Goal: Navigation & Orientation: Find specific page/section

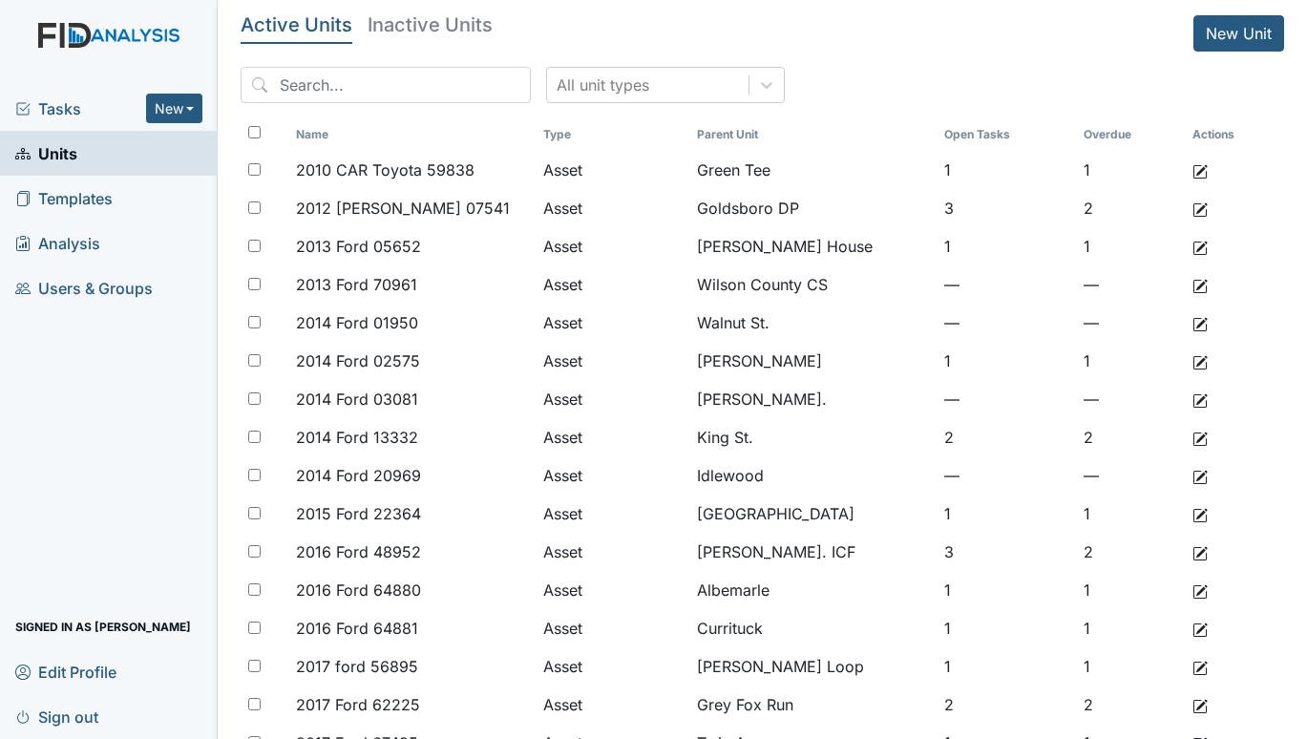
click at [41, 98] on span "Tasks" at bounding box center [80, 108] width 131 height 23
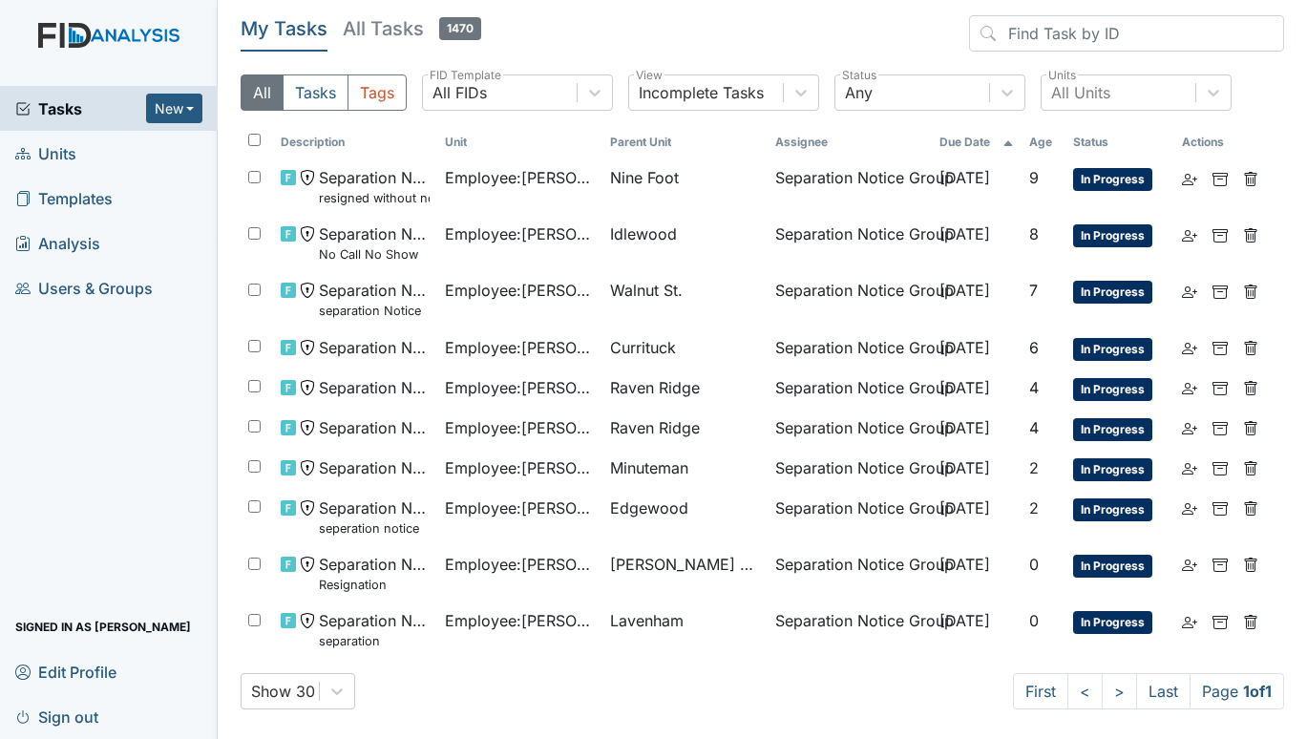
click at [72, 157] on span "Units" at bounding box center [45, 153] width 61 height 30
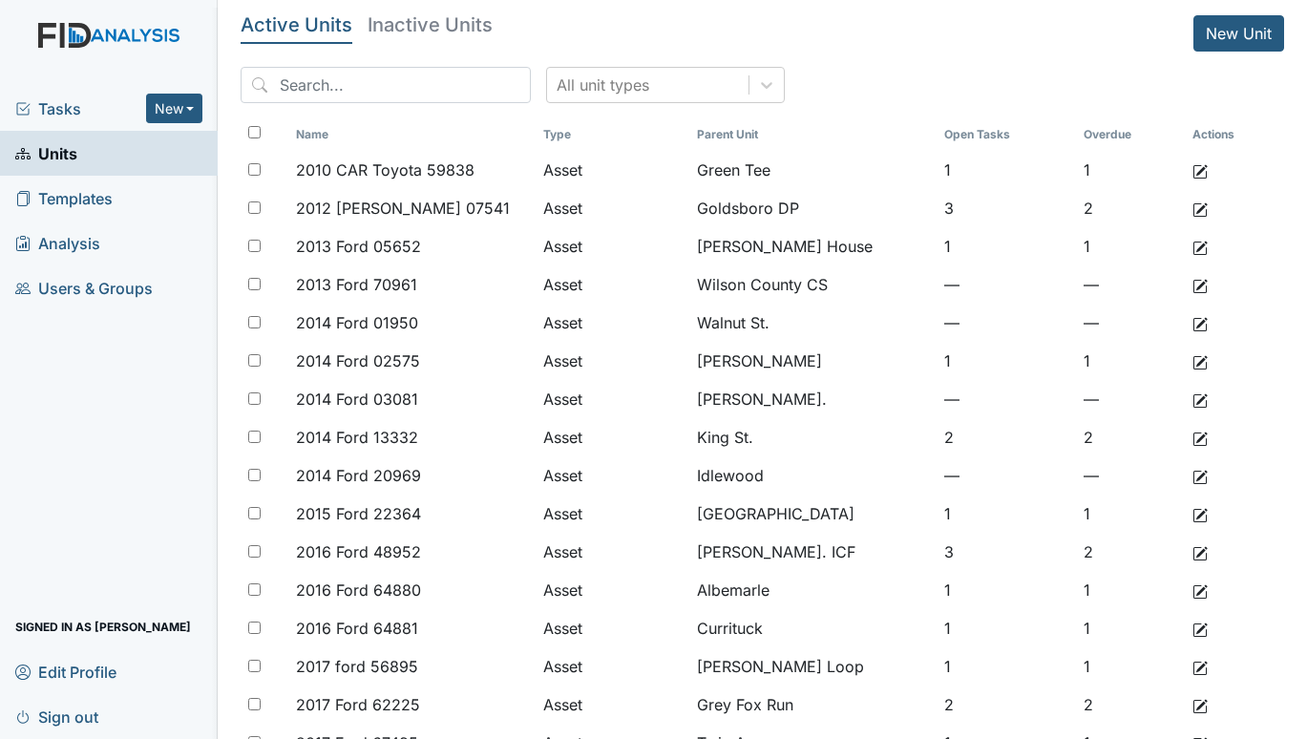
click at [46, 115] on span "Tasks" at bounding box center [80, 108] width 131 height 23
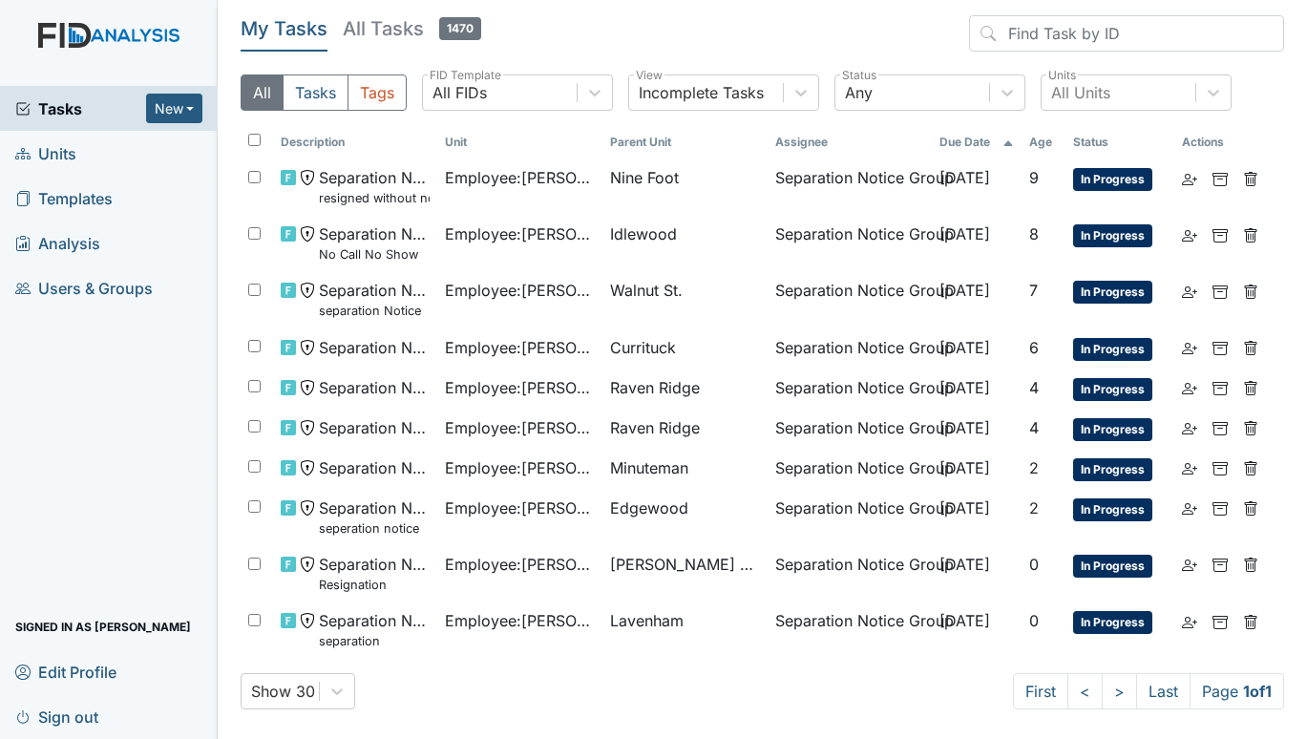
click at [49, 147] on span "Units" at bounding box center [45, 153] width 61 height 30
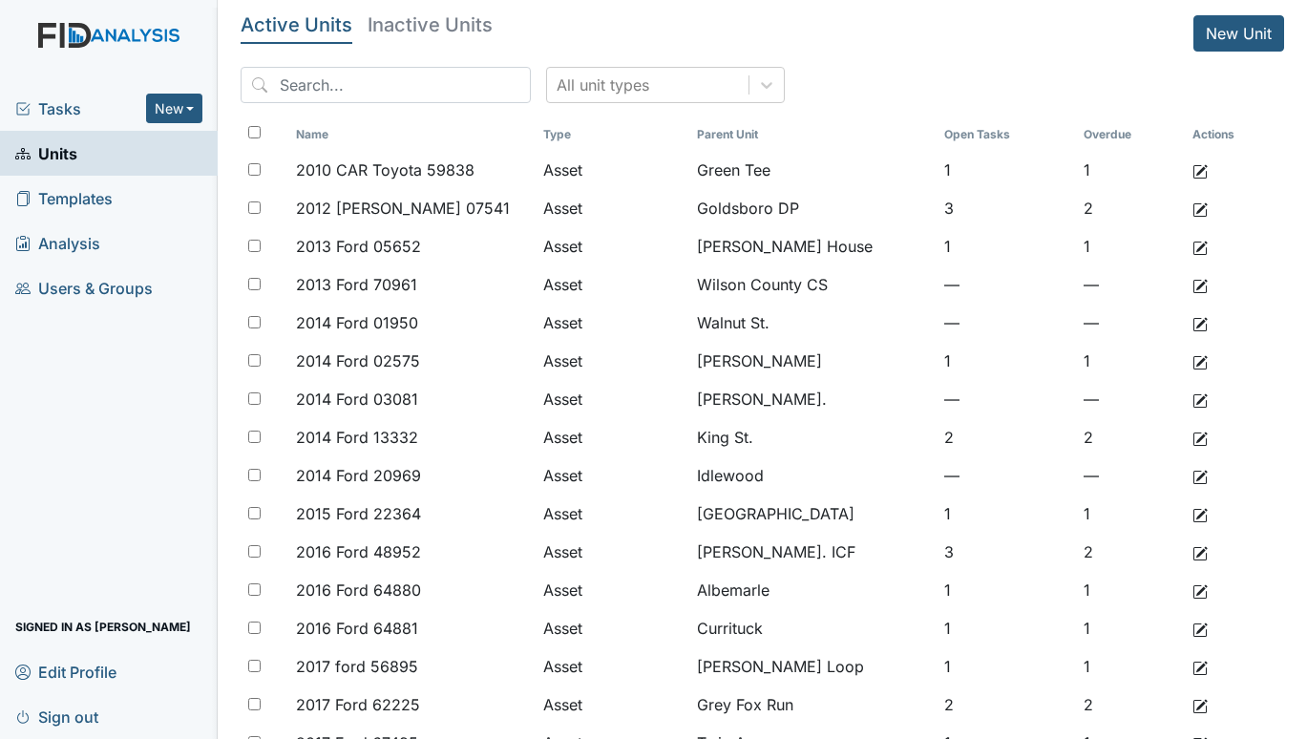
click at [52, 103] on span "Tasks" at bounding box center [80, 108] width 131 height 23
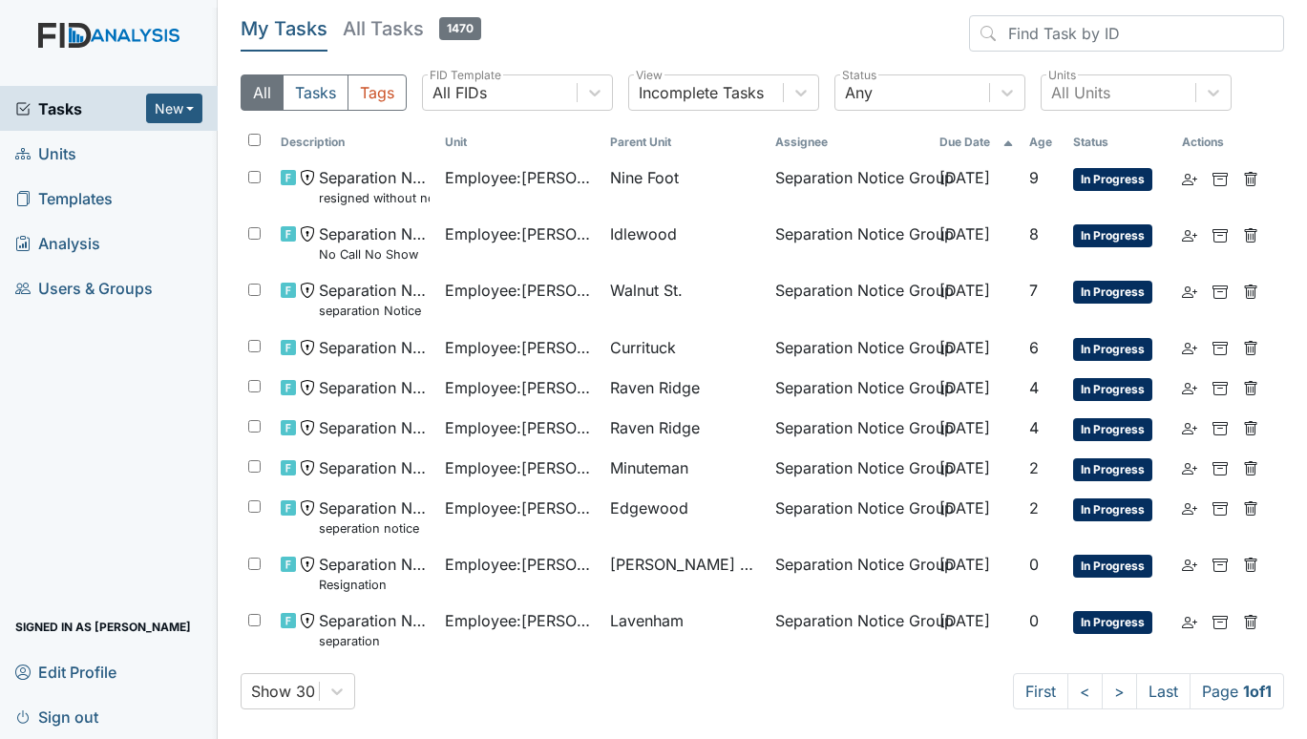
click at [48, 147] on span "Units" at bounding box center [45, 153] width 61 height 30
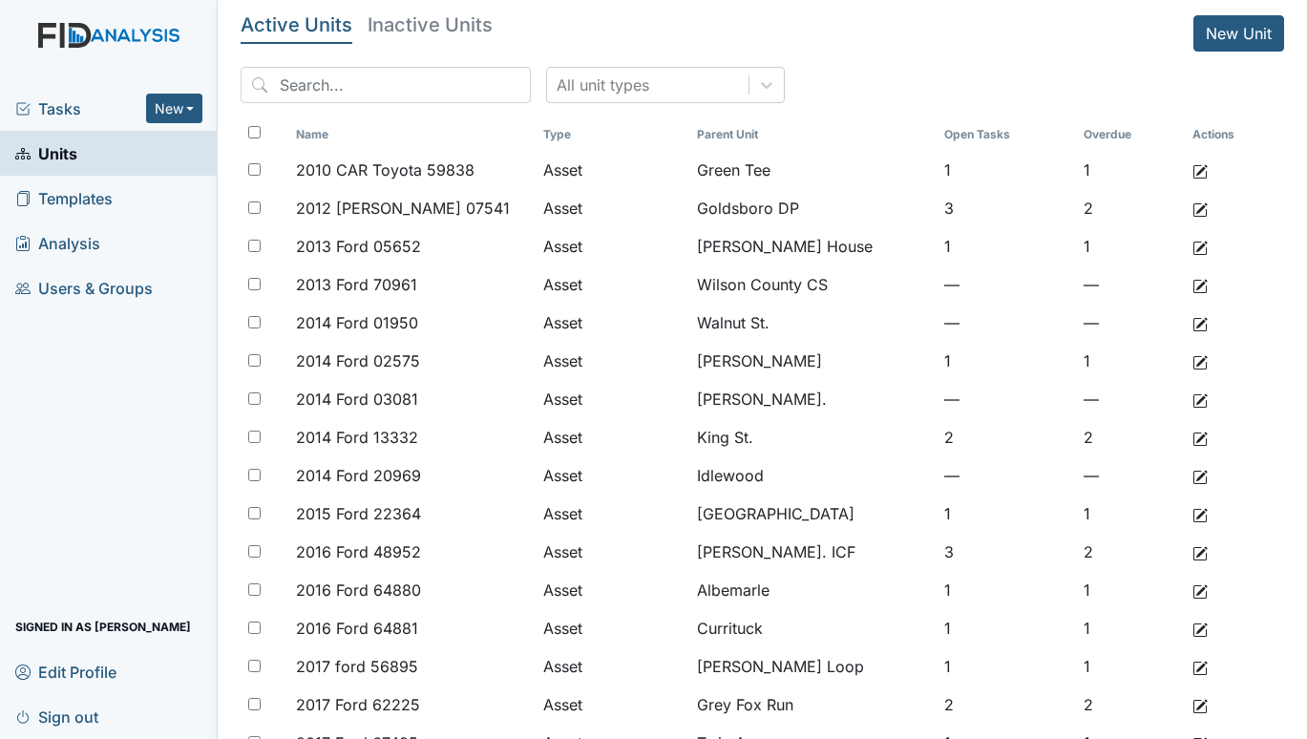
click at [170, 703] on link "Sign out" at bounding box center [109, 716] width 218 height 45
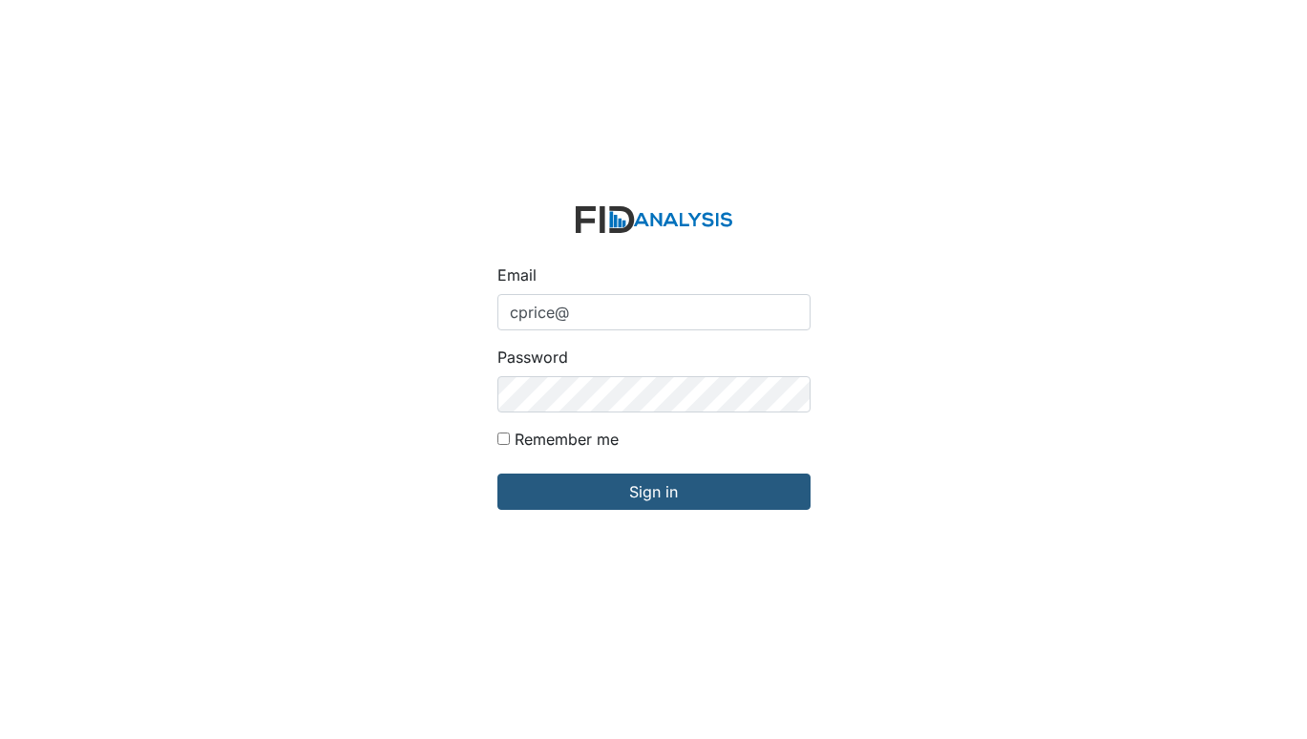
type input "[EMAIL_ADDRESS][DOMAIN_NAME]"
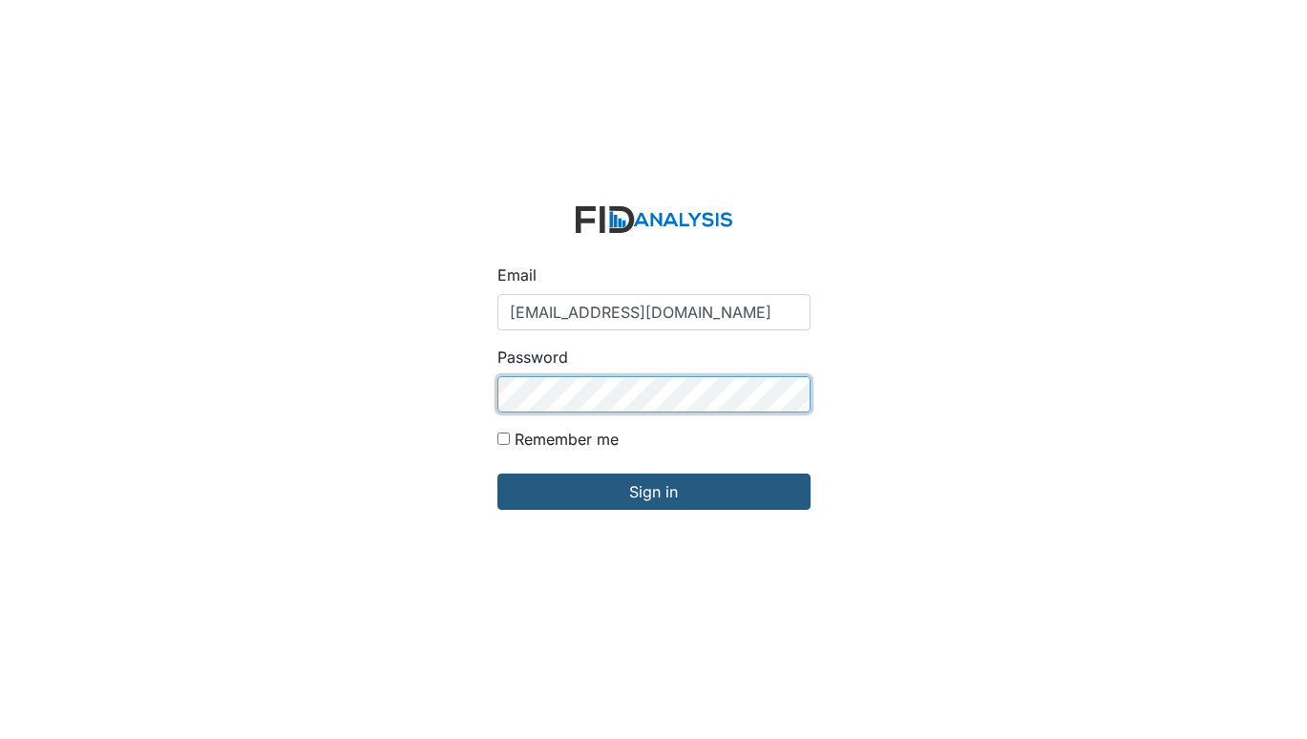
click at [497, 473] on input "Sign in" at bounding box center [653, 491] width 313 height 36
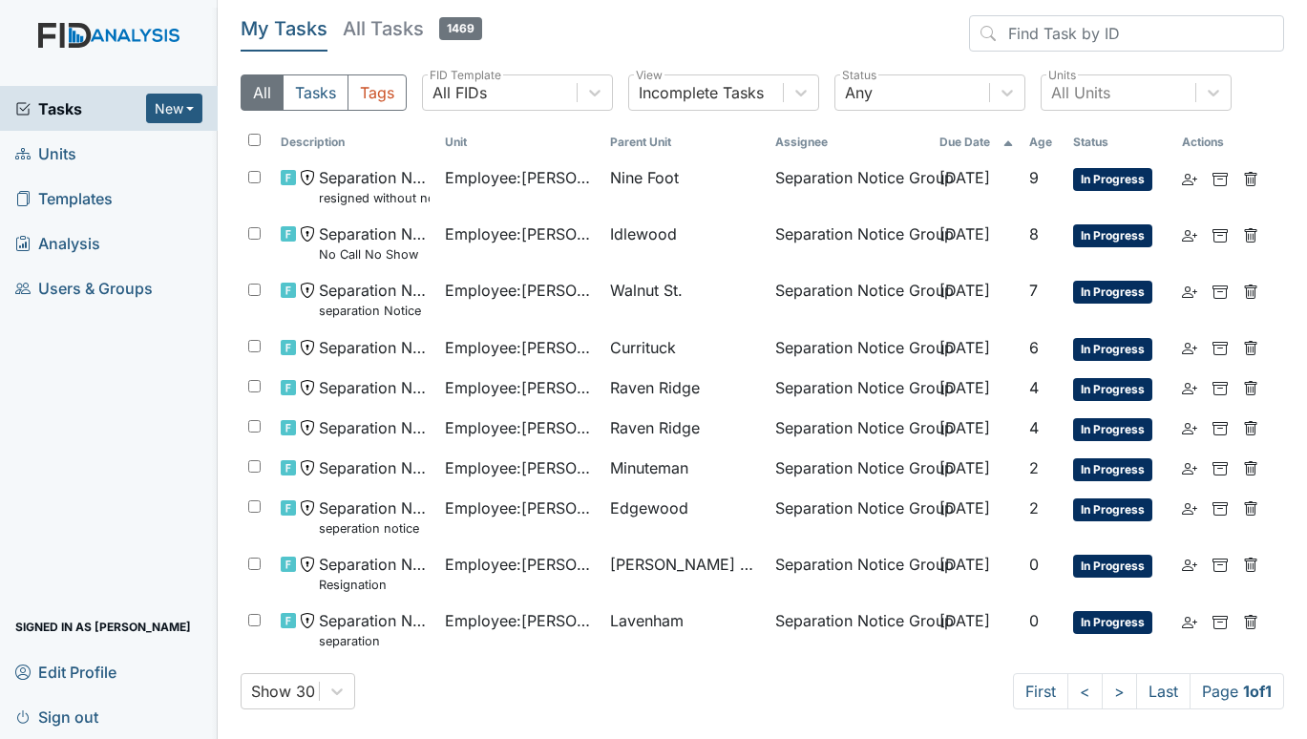
click at [71, 155] on span "Units" at bounding box center [45, 153] width 61 height 30
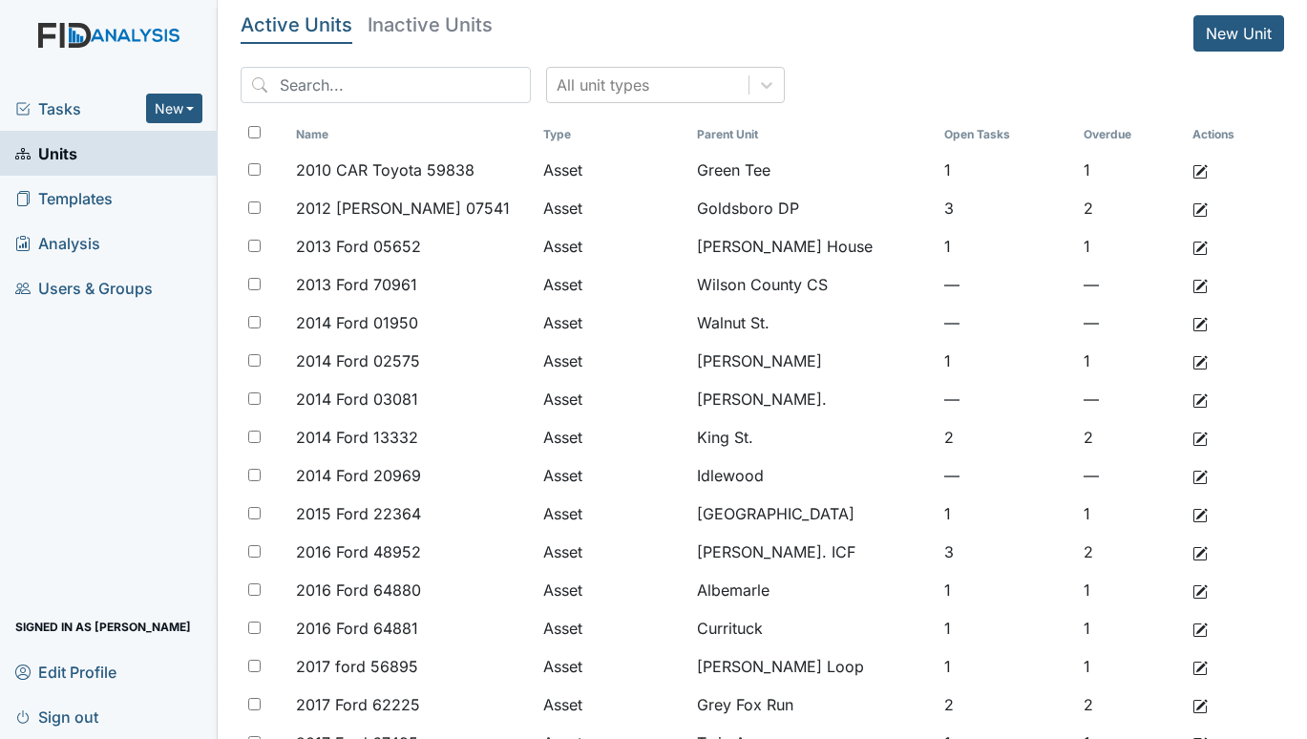
click at [51, 103] on span "Tasks" at bounding box center [80, 108] width 131 height 23
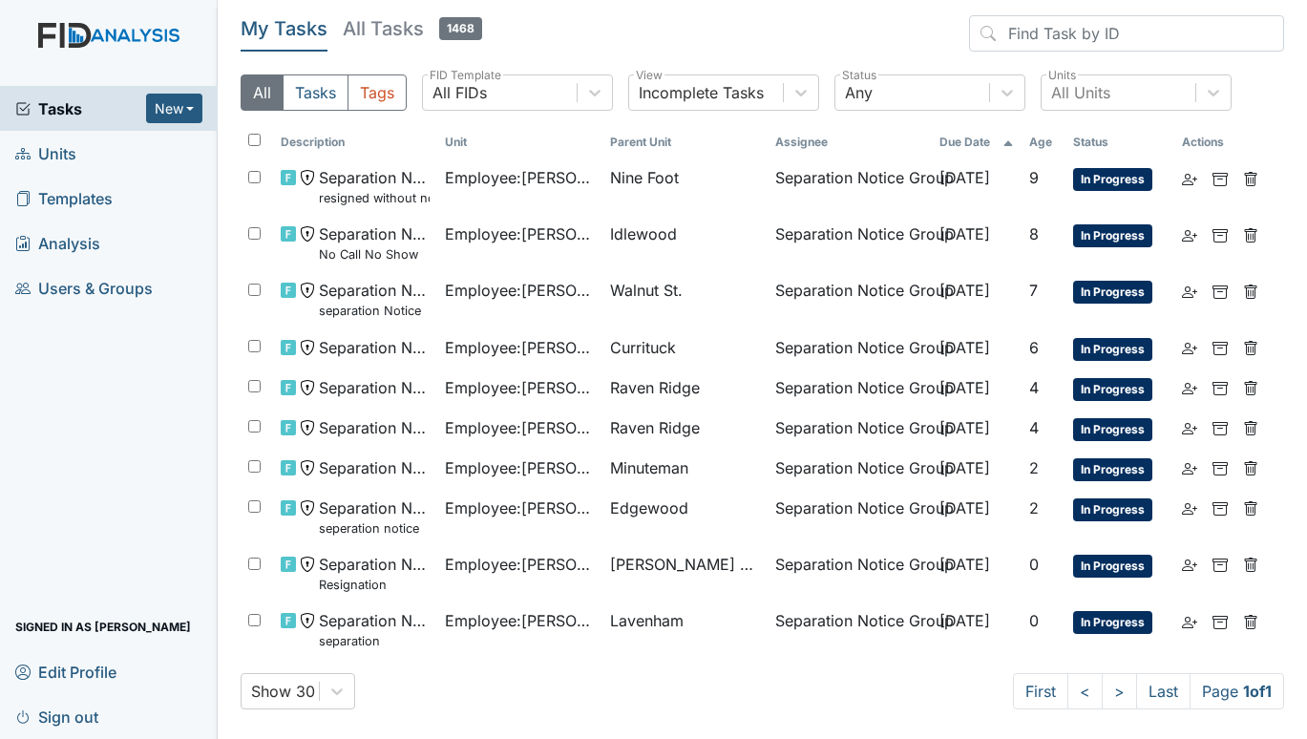
click at [73, 162] on span "Units" at bounding box center [45, 153] width 61 height 30
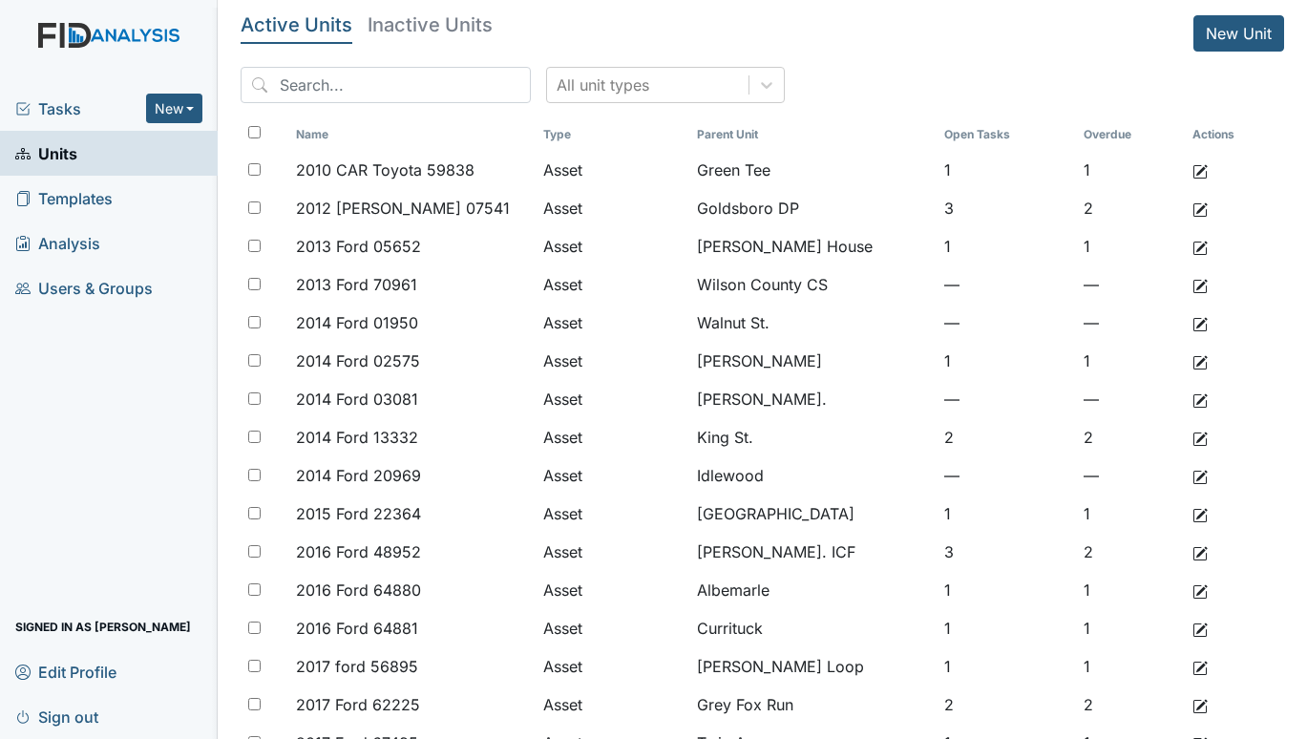
click at [73, 98] on span "Tasks" at bounding box center [80, 108] width 131 height 23
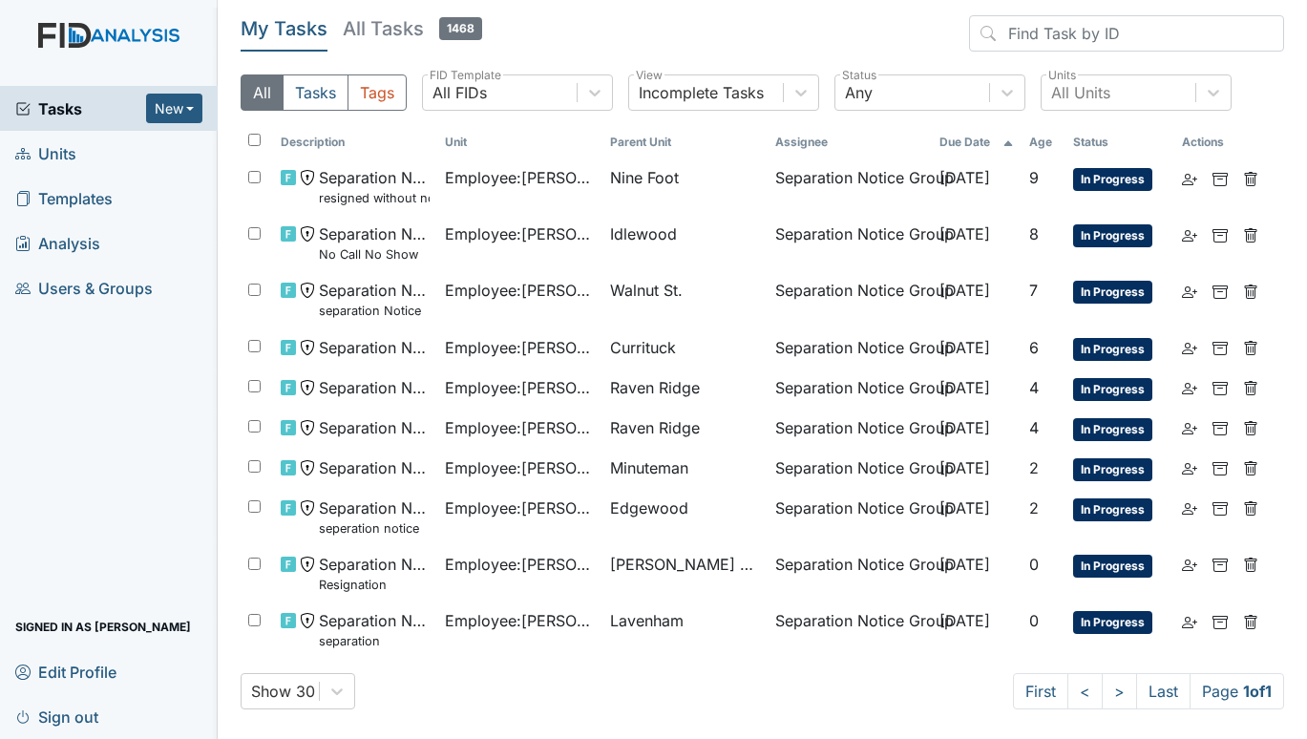
click at [58, 150] on span "Units" at bounding box center [45, 153] width 61 height 30
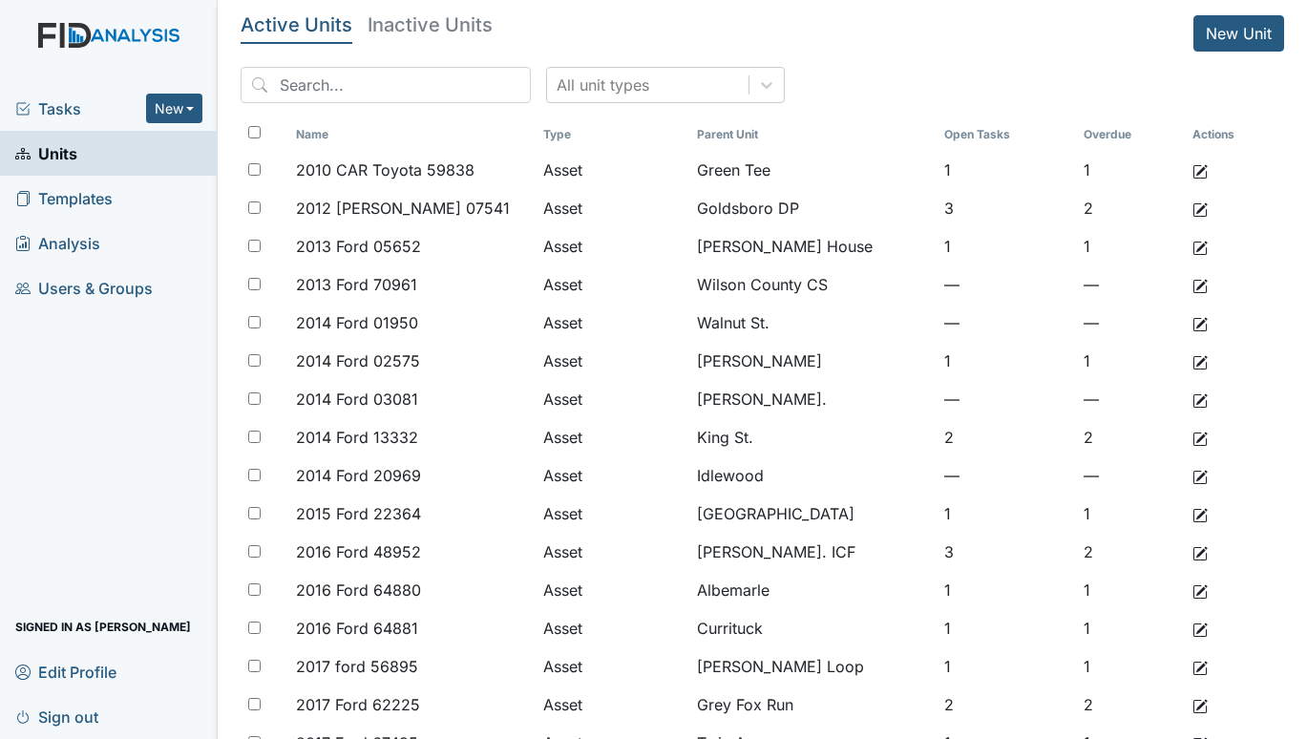
click at [69, 109] on span "Tasks" at bounding box center [80, 108] width 131 height 23
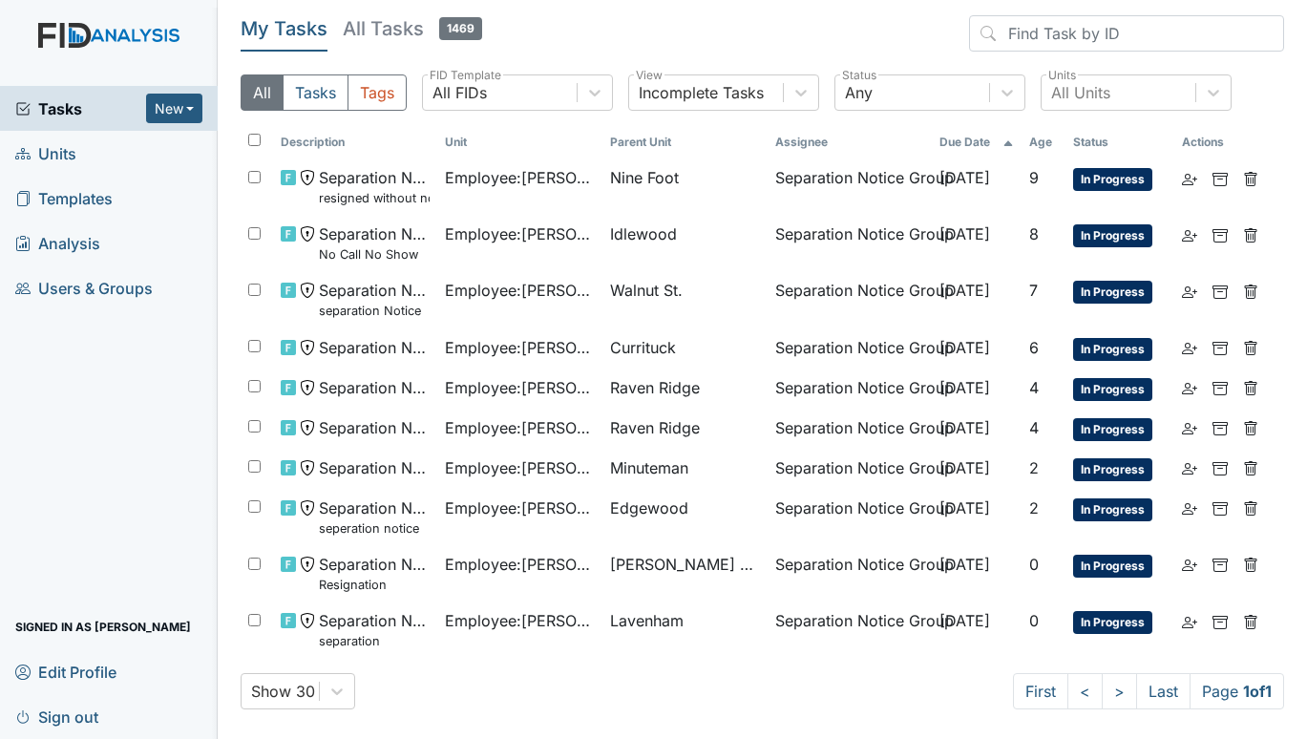
click at [72, 150] on span "Units" at bounding box center [45, 153] width 61 height 30
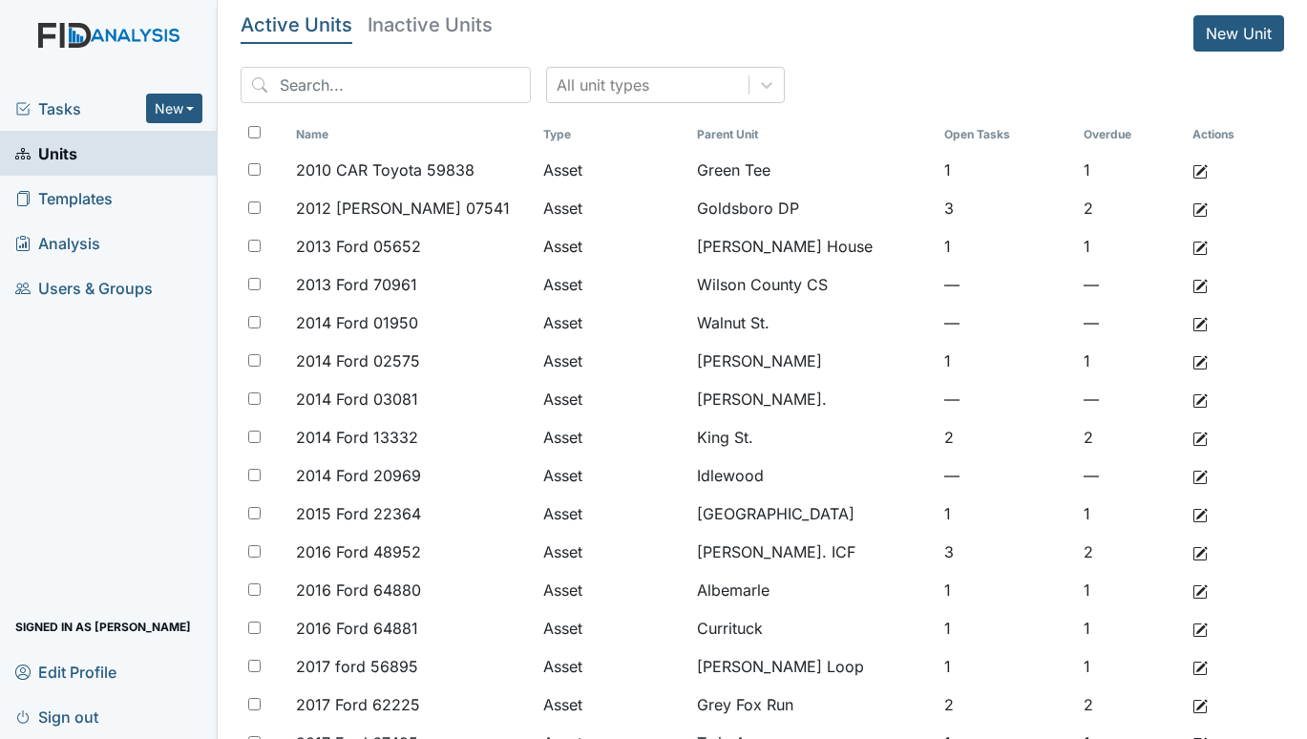
click at [69, 112] on span "Tasks" at bounding box center [80, 108] width 131 height 23
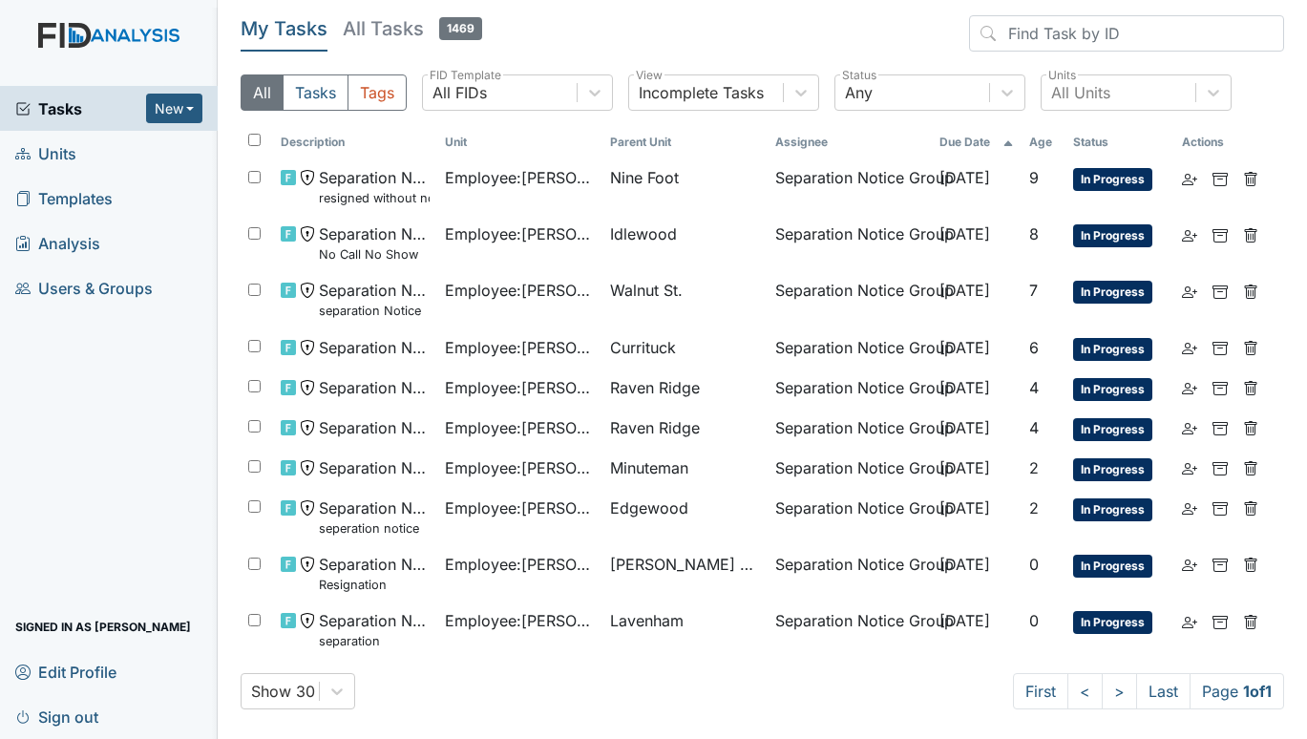
click at [49, 150] on span "Units" at bounding box center [45, 153] width 61 height 30
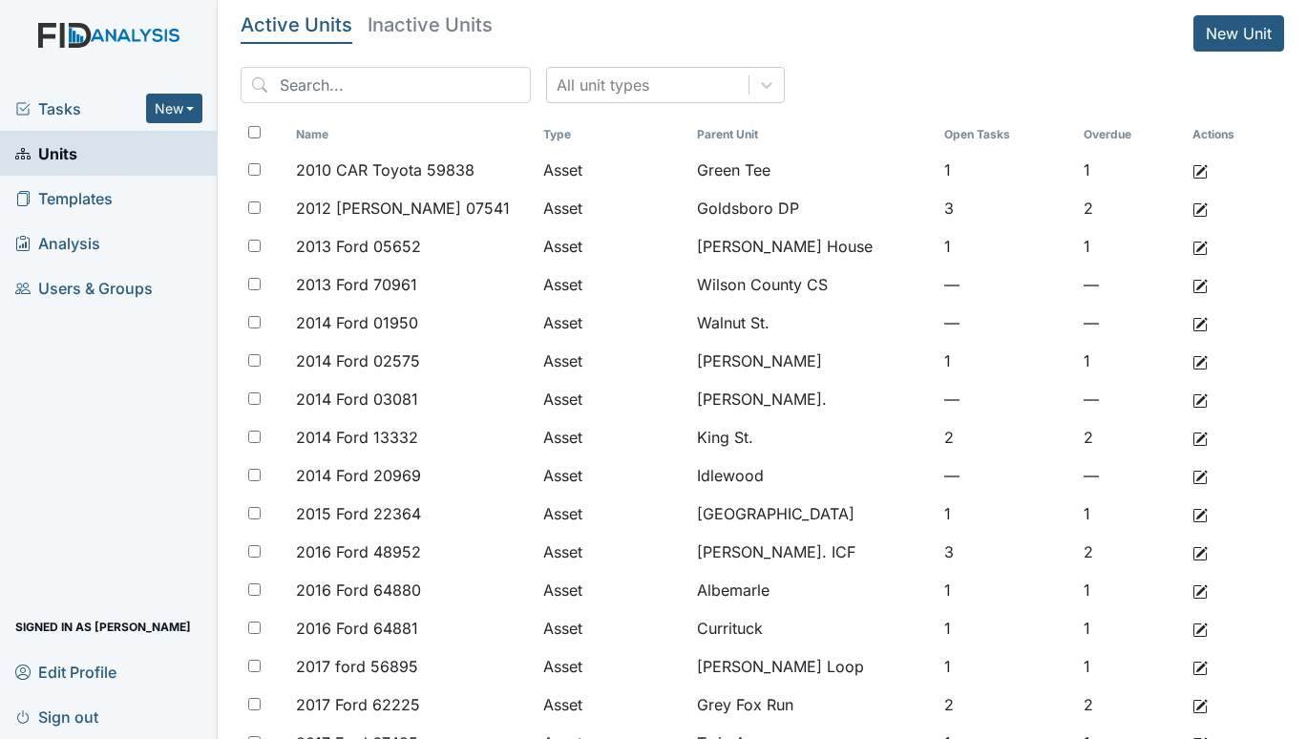
click at [66, 107] on span "Tasks" at bounding box center [80, 108] width 131 height 23
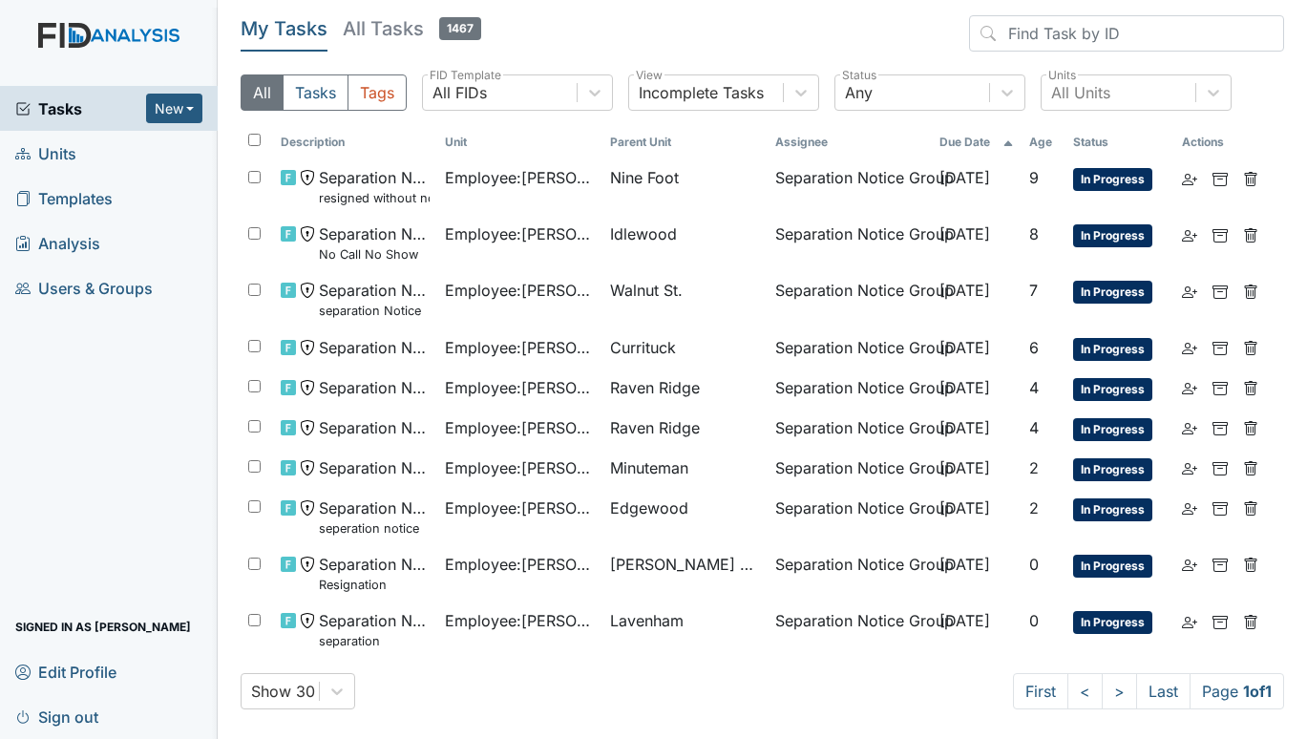
click at [36, 155] on span "Units" at bounding box center [45, 153] width 61 height 30
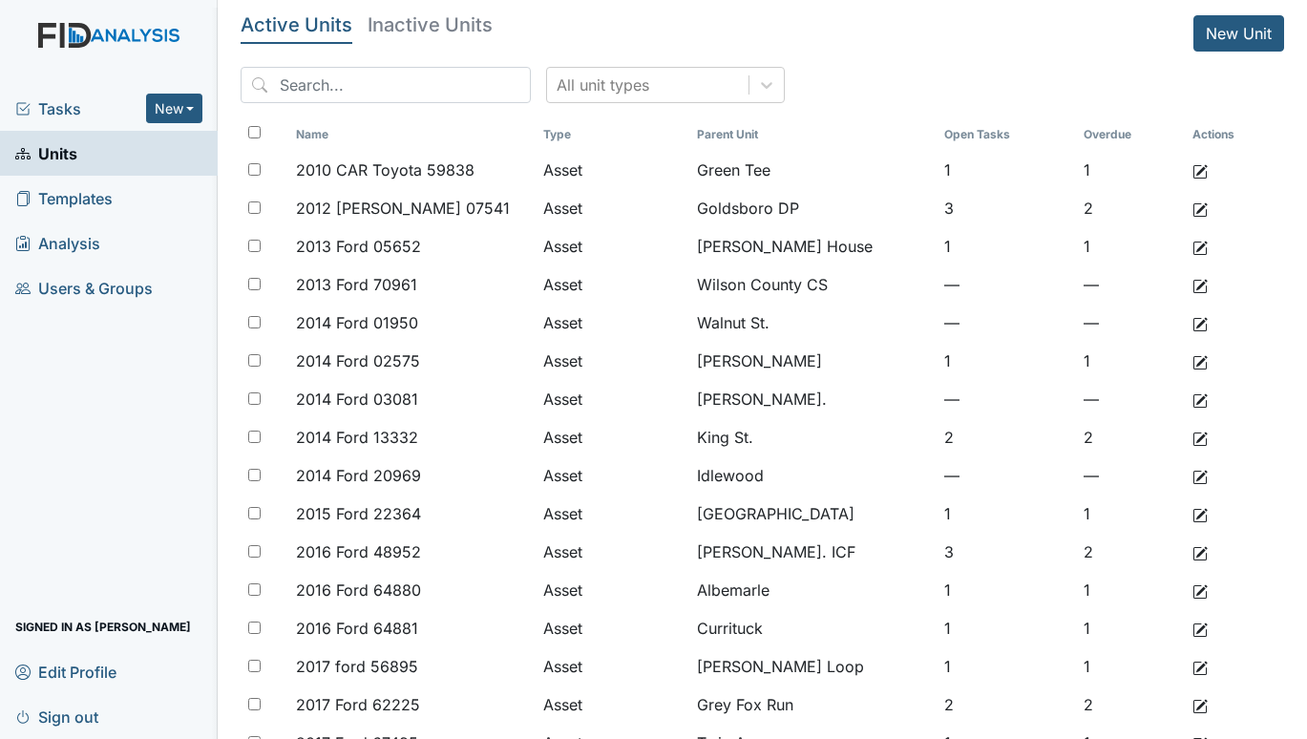
click at [163, 708] on link "Sign out" at bounding box center [109, 716] width 218 height 45
click at [72, 111] on span "Tasks" at bounding box center [80, 108] width 131 height 23
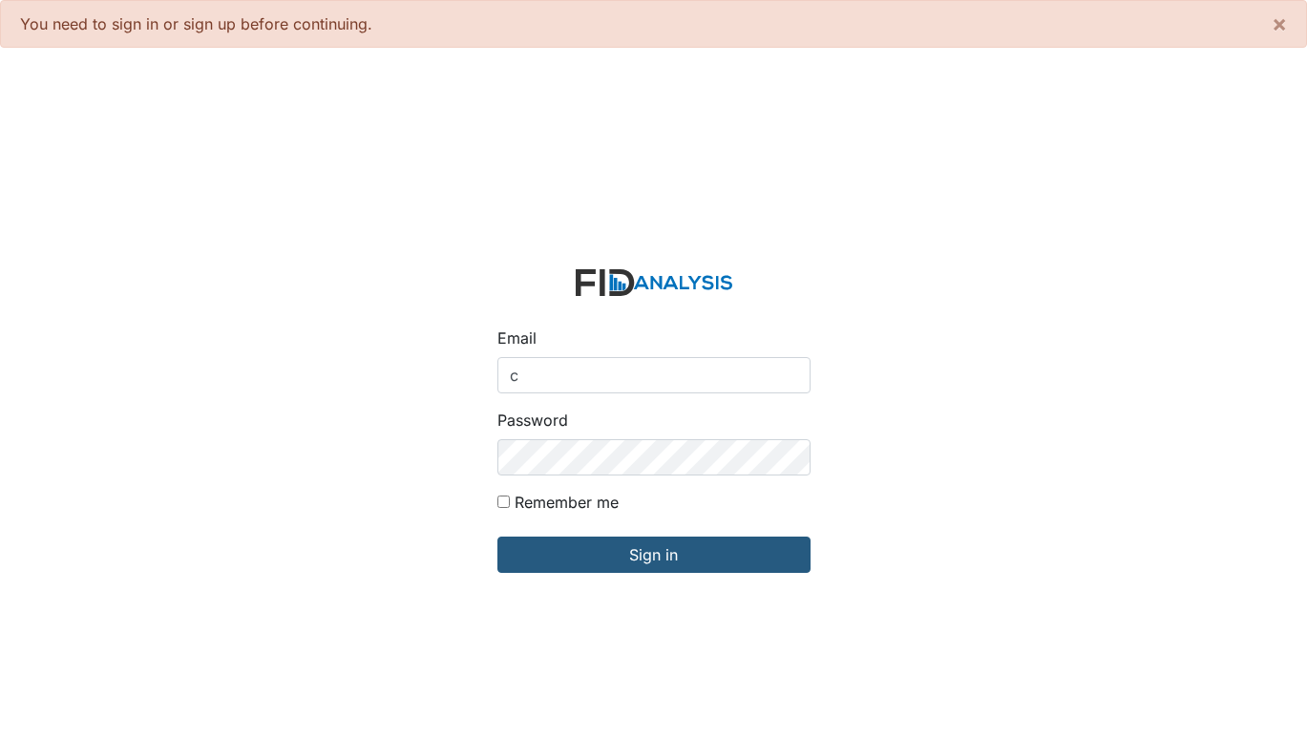
type input "[EMAIL_ADDRESS][DOMAIN_NAME]"
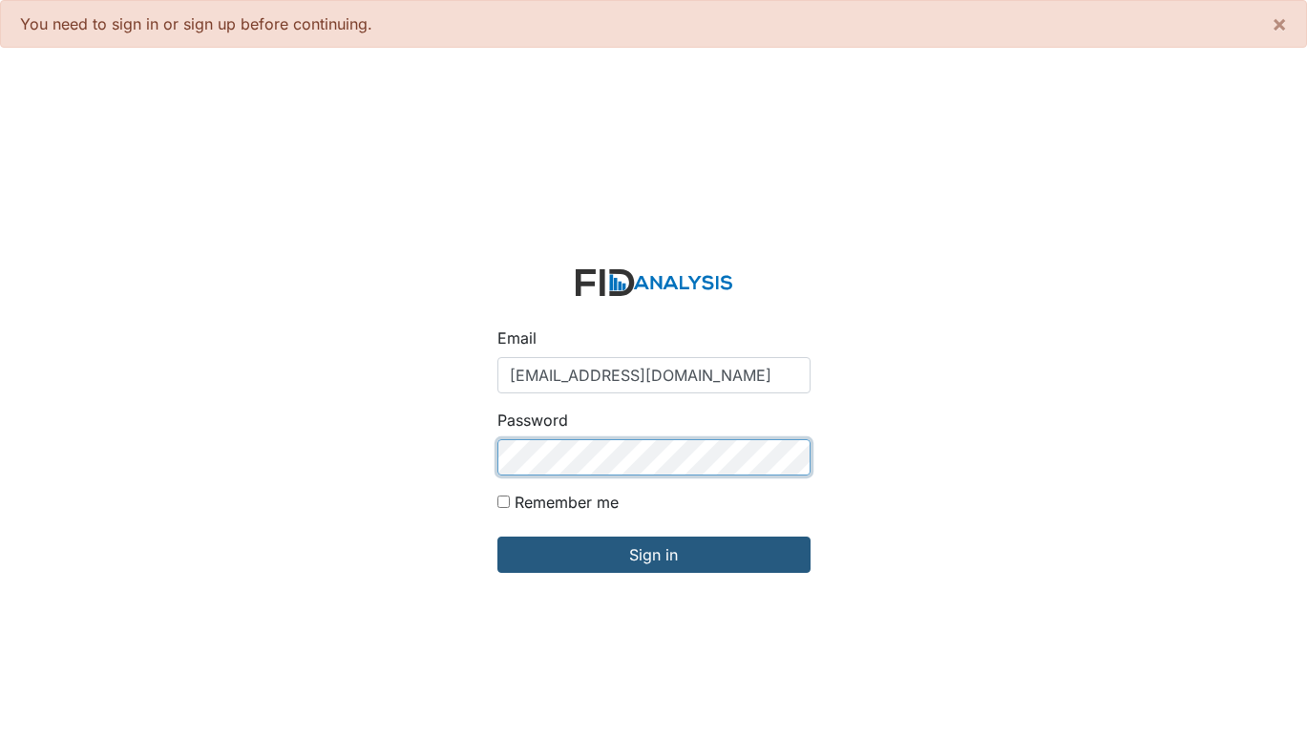
click at [497, 536] on input "Sign in" at bounding box center [653, 554] width 313 height 36
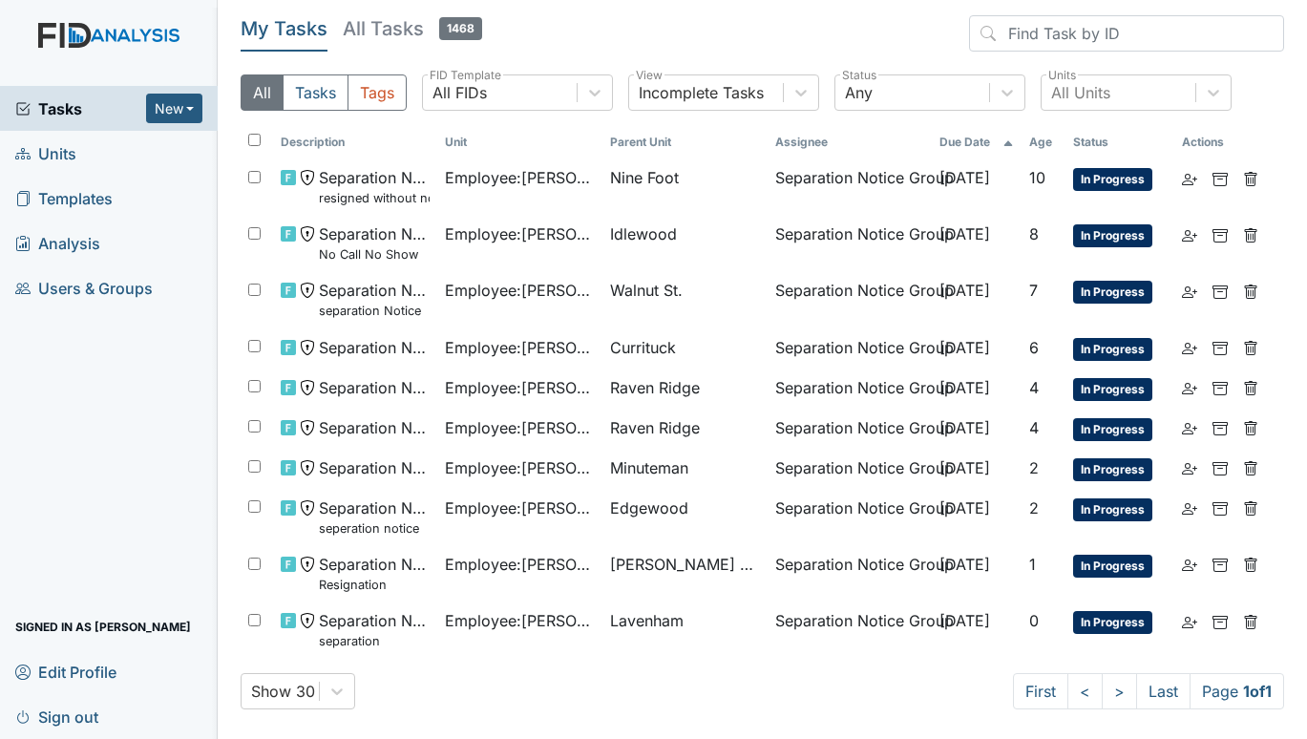
click at [54, 157] on span "Units" at bounding box center [45, 153] width 61 height 30
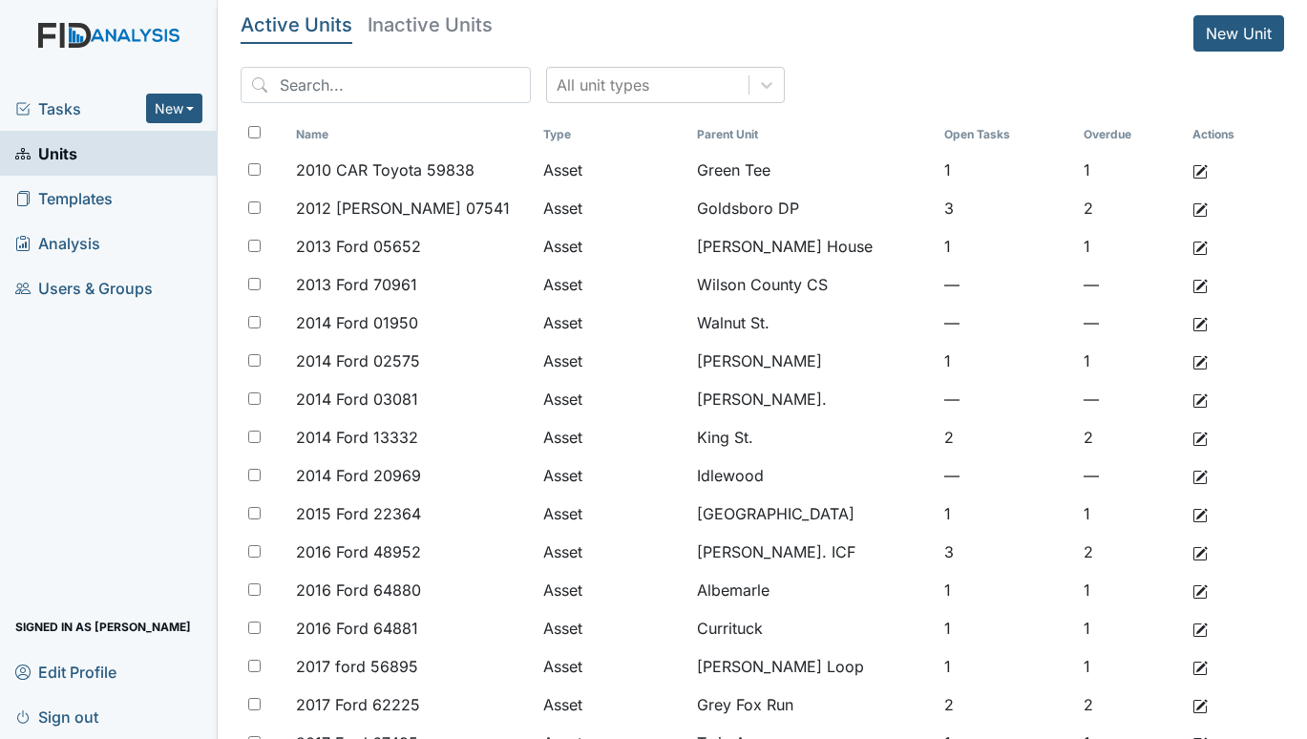
click at [54, 103] on span "Tasks" at bounding box center [80, 108] width 131 height 23
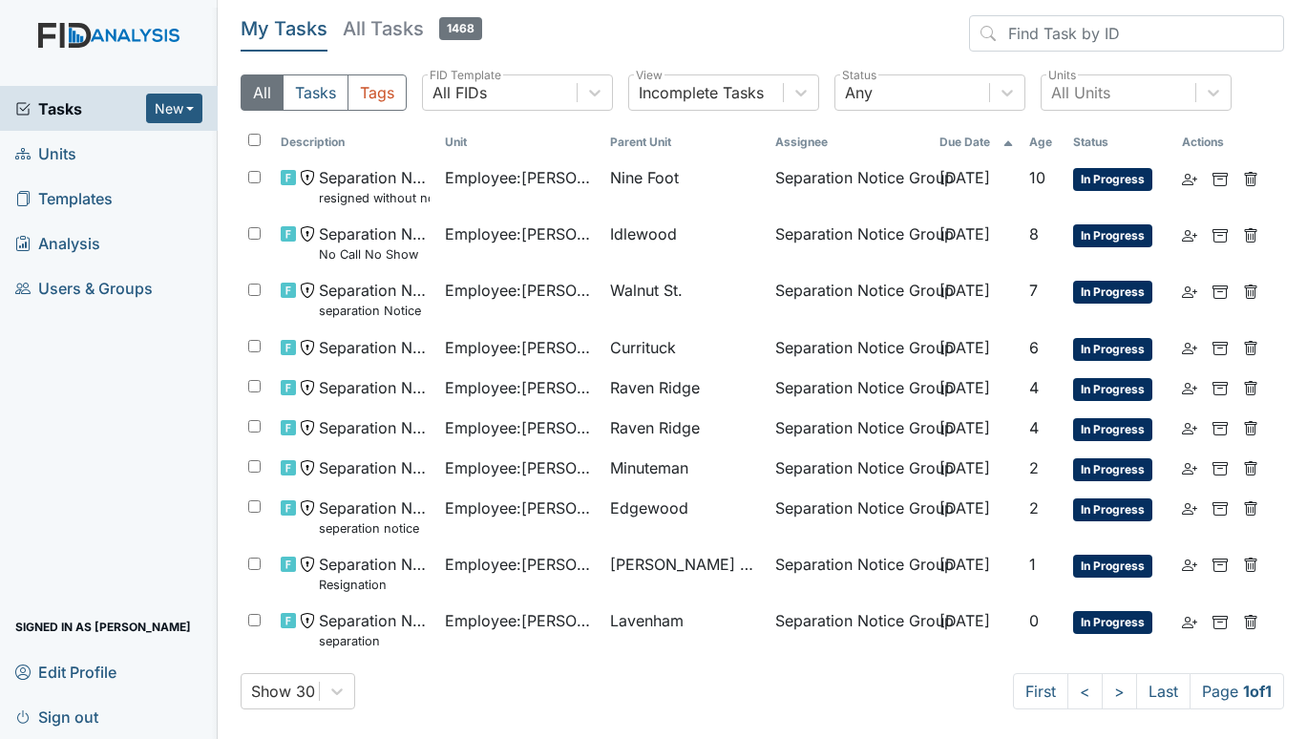
click at [60, 143] on span "Units" at bounding box center [45, 153] width 61 height 30
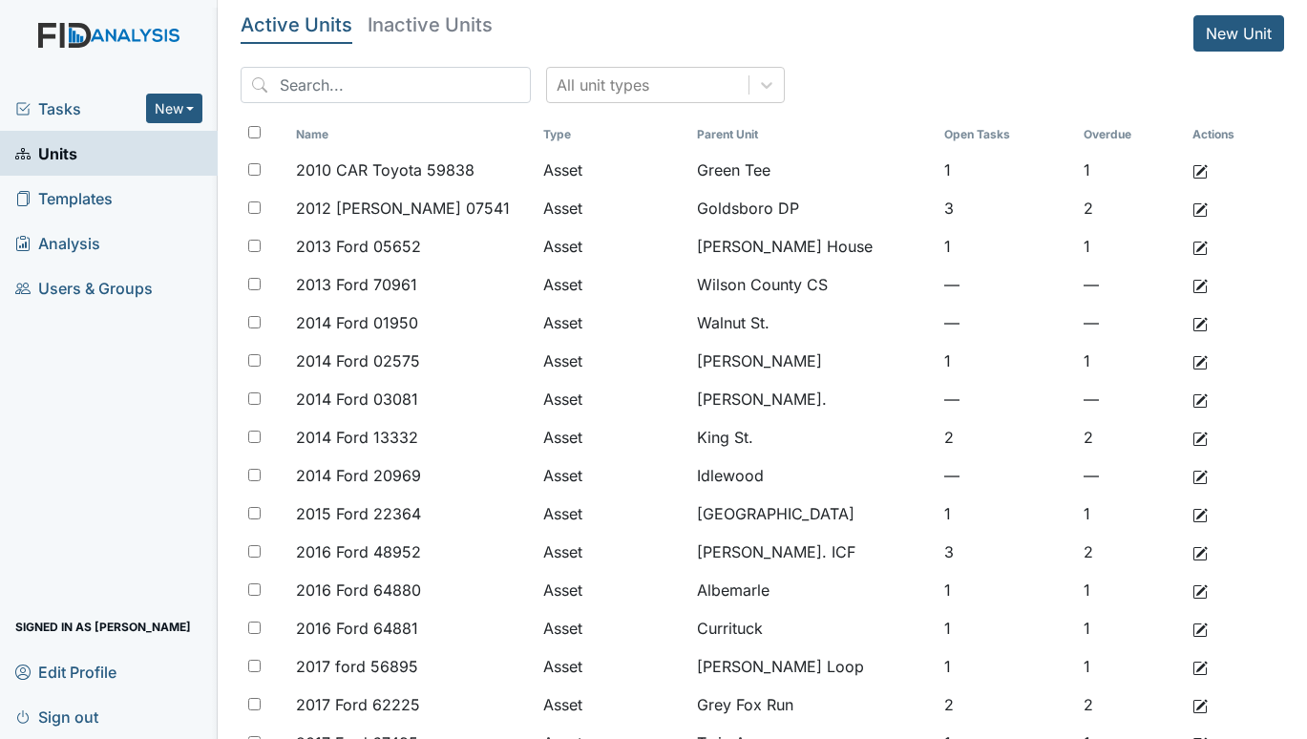
click at [52, 110] on span "Tasks" at bounding box center [80, 108] width 131 height 23
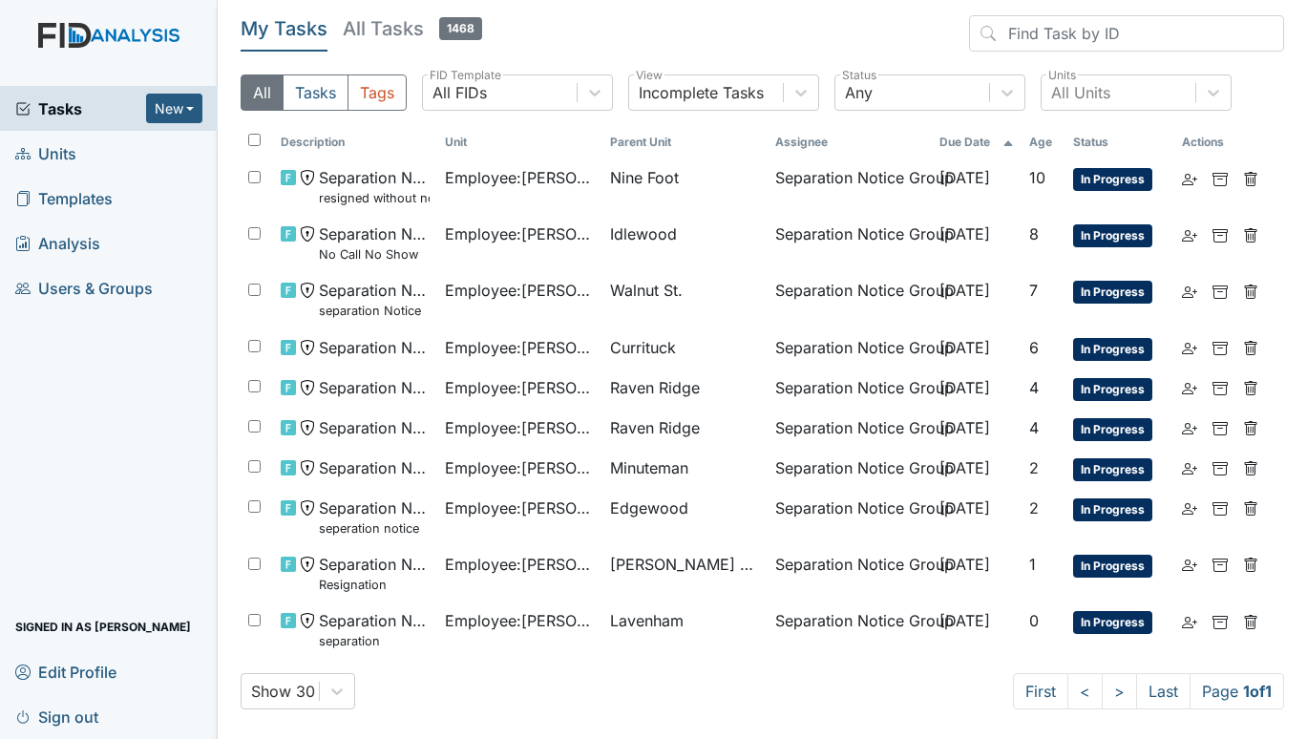
click at [40, 151] on span "Units" at bounding box center [45, 153] width 61 height 30
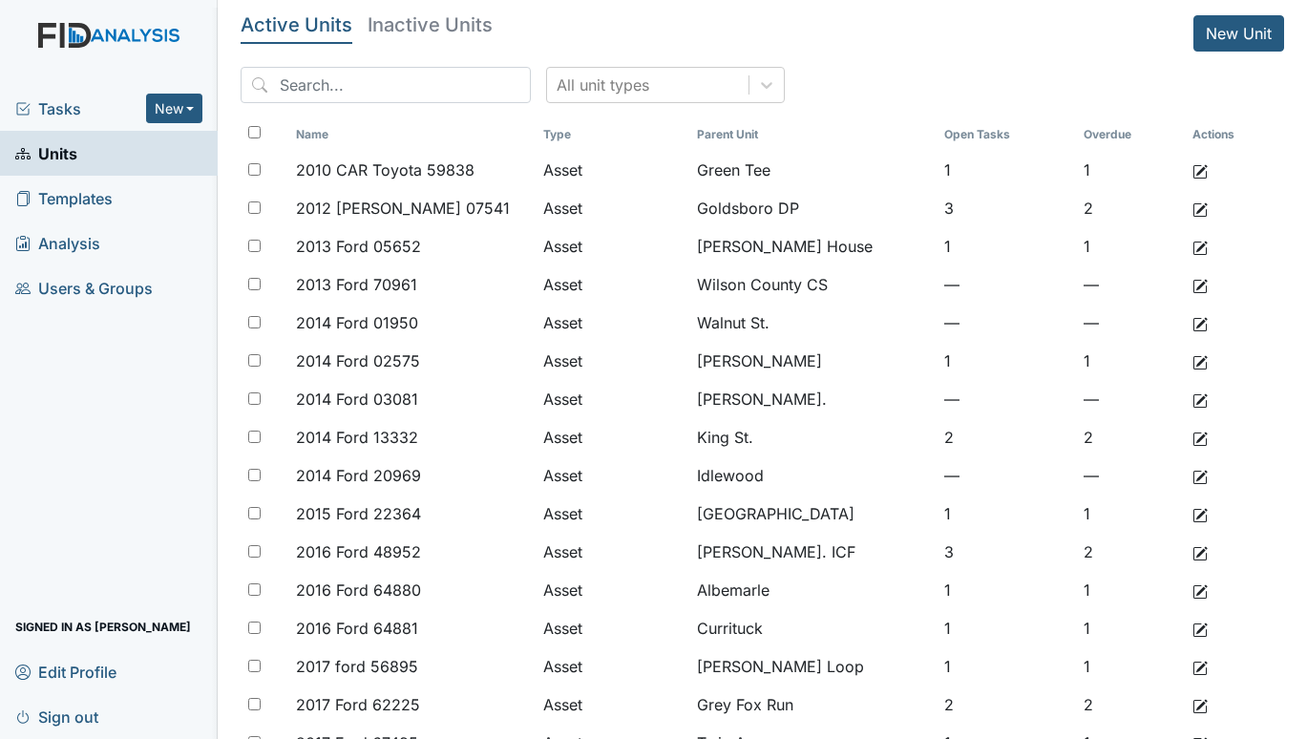
drag, startPoint x: 167, startPoint y: 691, endPoint x: 217, endPoint y: 449, distance: 247.5
click at [168, 691] on link "Edit Profile" at bounding box center [109, 671] width 218 height 45
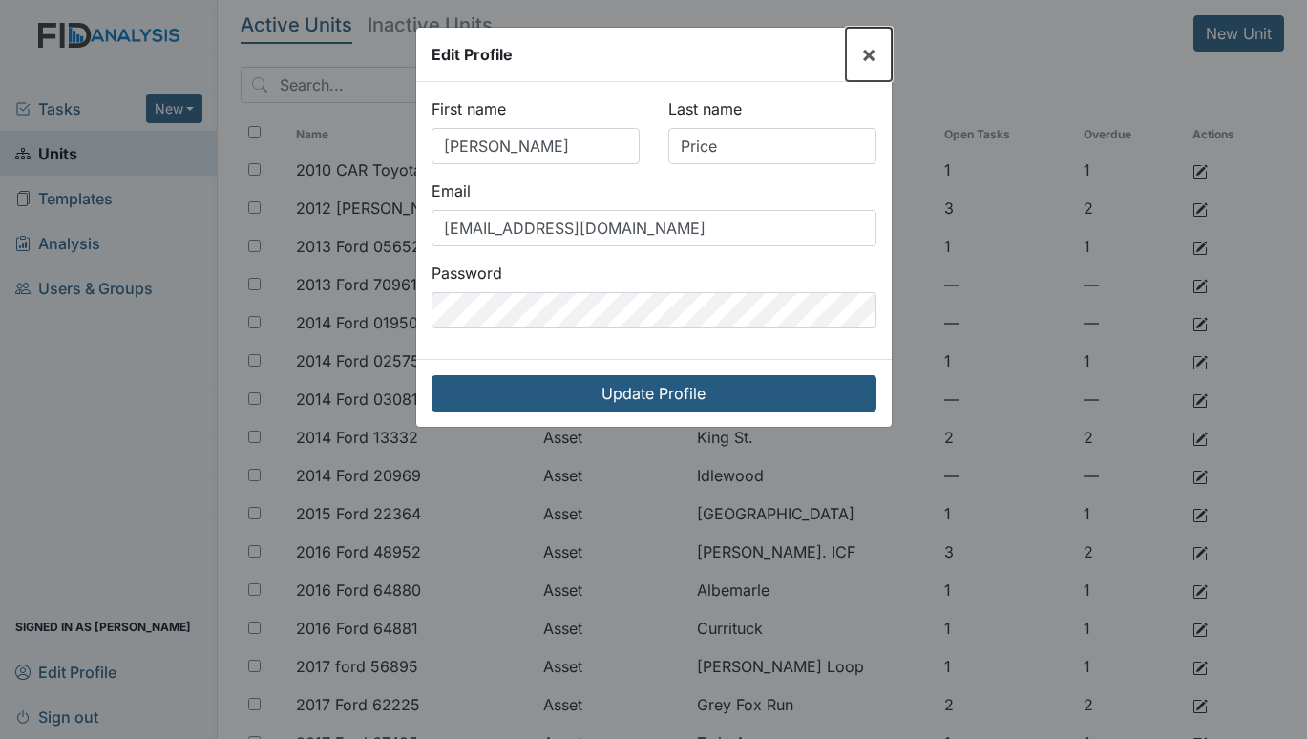
click at [875, 47] on span "×" at bounding box center [868, 54] width 15 height 28
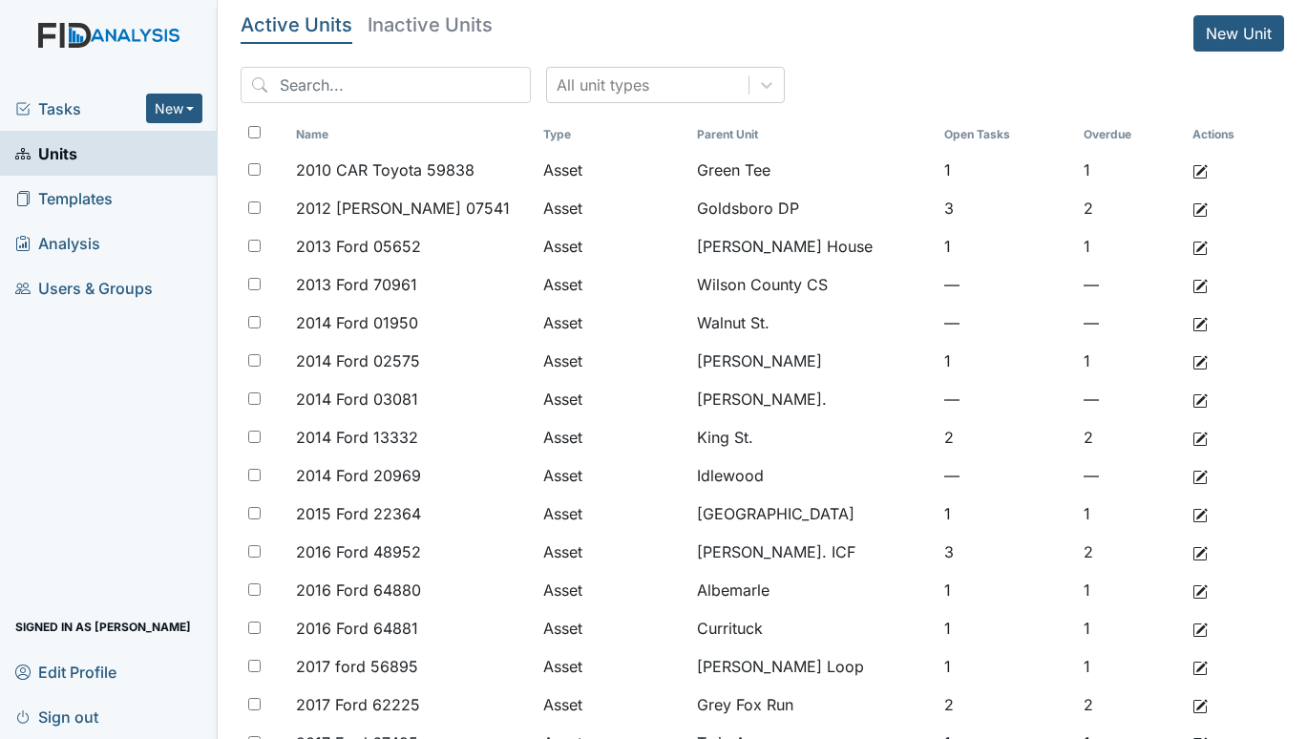
click at [62, 107] on span "Tasks" at bounding box center [80, 108] width 131 height 23
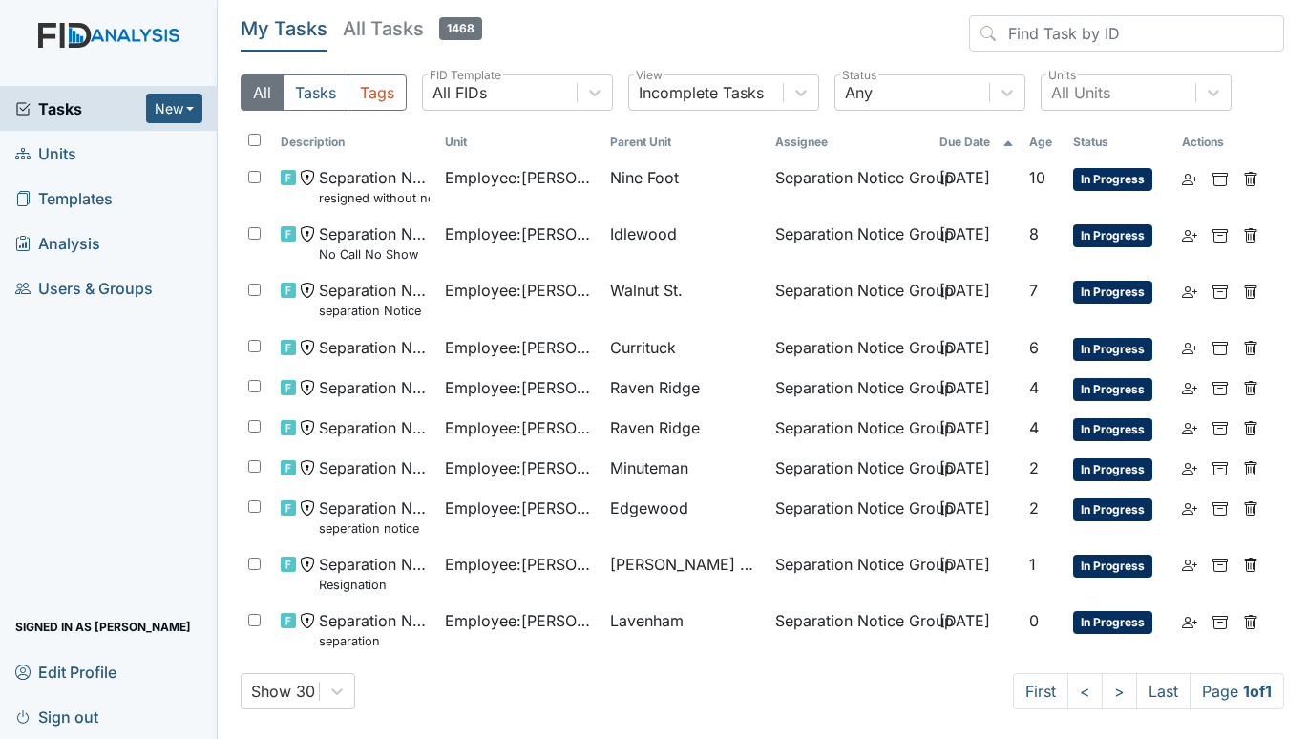
click at [62, 143] on span "Units" at bounding box center [45, 153] width 61 height 30
